Goal: Transaction & Acquisition: Purchase product/service

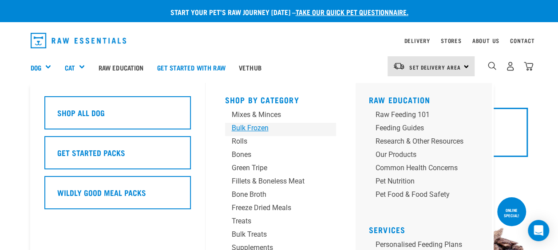
click at [259, 124] on div "Bulk Frozen" at bounding box center [273, 128] width 83 height 11
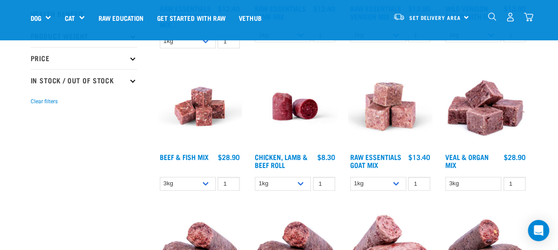
scroll to position [218, 0]
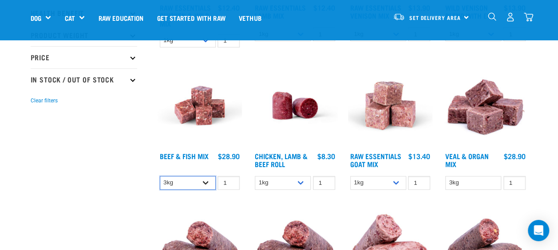
click at [206, 181] on select "3kg Bulk (10kg)" at bounding box center [188, 183] width 56 height 14
select select "435759"
click at [160, 176] on select "3kg Bulk (10kg)" at bounding box center [188, 183] width 56 height 14
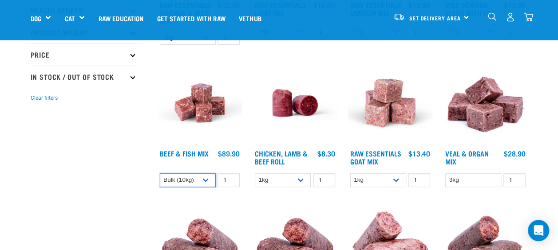
scroll to position [246, 0]
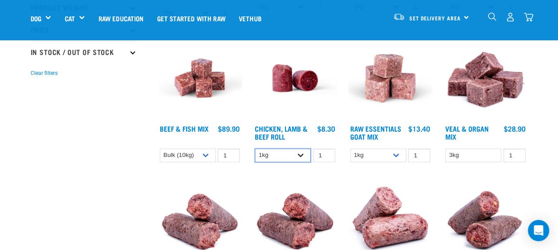
click at [301, 155] on select "1kg Bulk (10kg)" at bounding box center [283, 156] width 56 height 14
select select "418575"
click at [255, 149] on select "1kg Bulk (10kg)" at bounding box center [283, 156] width 56 height 14
type input "2"
click at [516, 151] on input "2" at bounding box center [514, 156] width 22 height 14
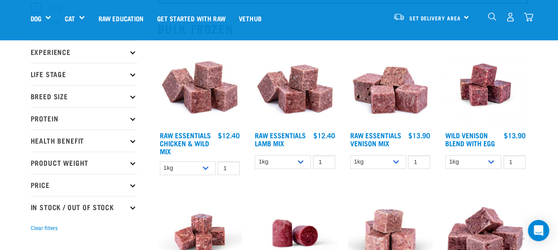
scroll to position [89, 0]
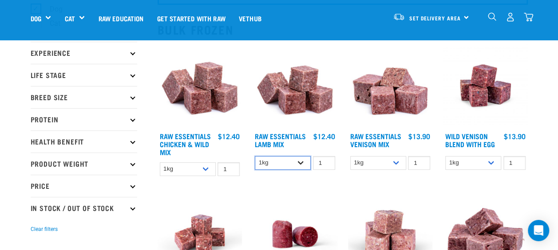
click at [298, 163] on select "1kg 3kg Bulk (10kg)" at bounding box center [283, 163] width 56 height 14
select select "341961"
click at [255, 156] on select "1kg 3kg Bulk (10kg)" at bounding box center [283, 163] width 56 height 14
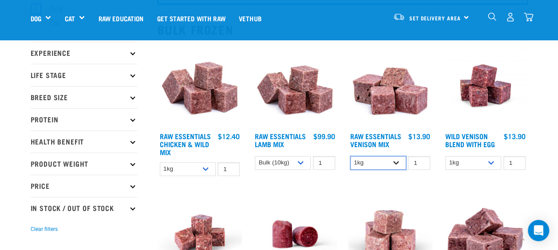
click at [397, 163] on select "1kg 3kg" at bounding box center [378, 163] width 56 height 14
click at [493, 161] on select "1kg 3kg Bulk (10kg)" at bounding box center [473, 163] width 56 height 14
select select "50722"
click at [445, 156] on select "1kg 3kg Bulk (10kg)" at bounding box center [473, 163] width 56 height 14
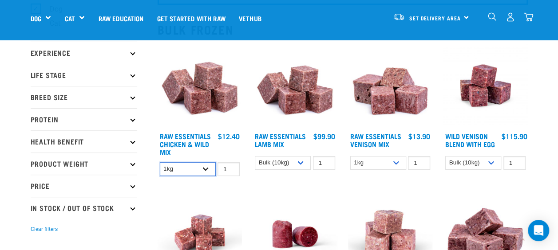
click at [207, 167] on select "1kg 3kg Bulk (10kg)" at bounding box center [188, 170] width 56 height 14
select select "14881"
click at [160, 163] on select "1kg 3kg Bulk (10kg)" at bounding box center [188, 170] width 56 height 14
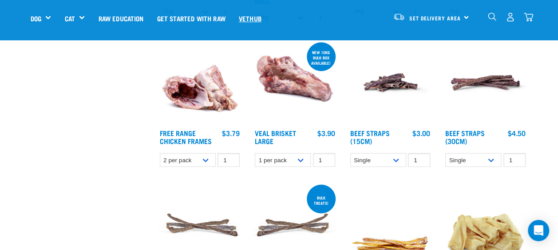
scroll to position [682, 0]
